Goal: Task Accomplishment & Management: Complete application form

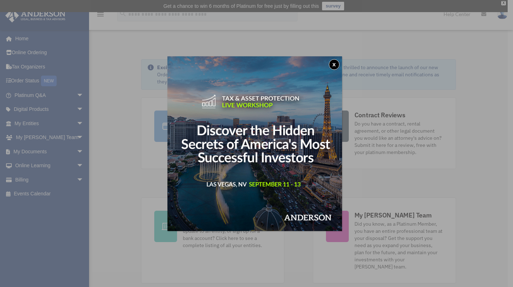
click at [339, 67] on button "x" at bounding box center [334, 64] width 11 height 11
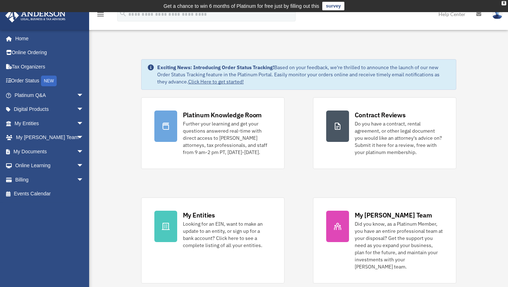
click at [363, 111] on div "Contract Reviews" at bounding box center [379, 114] width 51 height 9
click at [387, 137] on div "Do you have a contract, rental agreement, or other legal document you would lik…" at bounding box center [398, 138] width 88 height 36
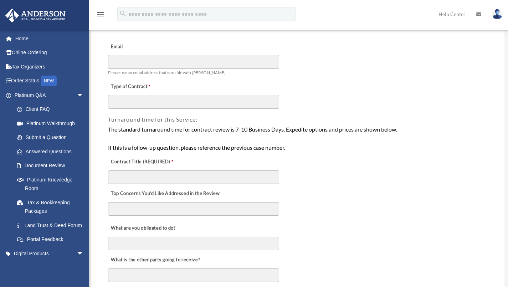
scroll to position [107, 0]
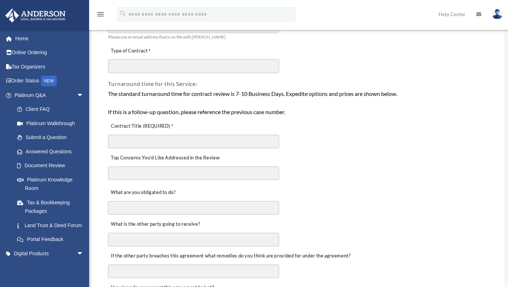
click at [120, 170] on textarea "Top Concerns You’d Like Addressed in the Review" at bounding box center [193, 173] width 171 height 14
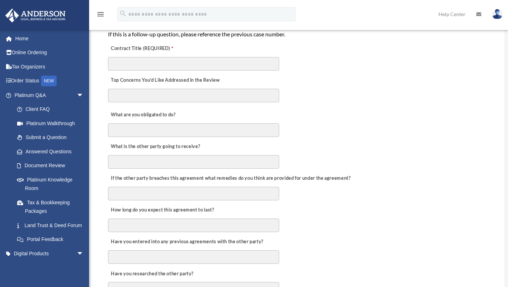
scroll to position [214, 0]
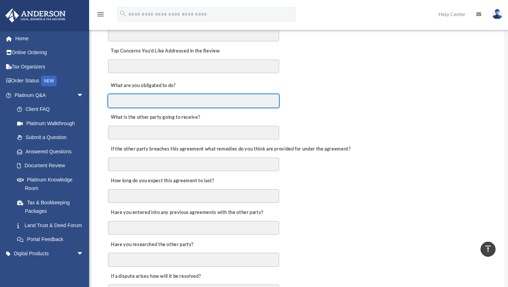
click at [114, 96] on input "What are you obligated to do?" at bounding box center [193, 101] width 171 height 14
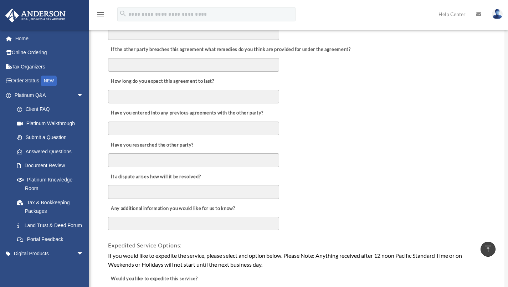
scroll to position [321, 0]
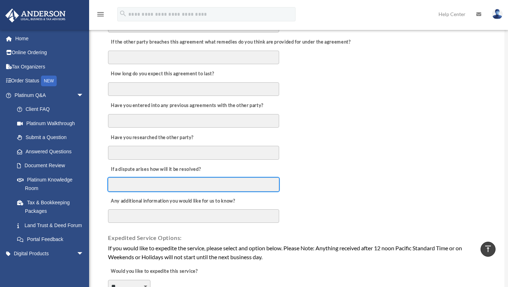
drag, startPoint x: 116, startPoint y: 183, endPoint x: 211, endPoint y: 180, distance: 94.4
click at [211, 180] on input "If a dispute arises how will it be resolved?" at bounding box center [193, 184] width 171 height 14
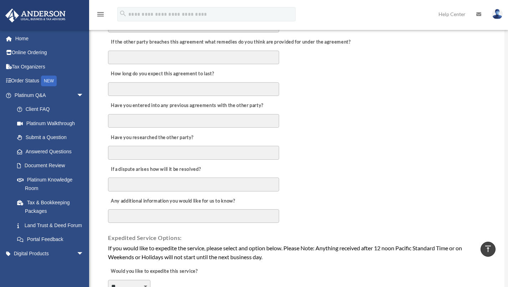
click at [115, 216] on textarea "Any additional information you would like for us to know?" at bounding box center [193, 216] width 171 height 14
